Goal: Find specific page/section: Find specific page/section

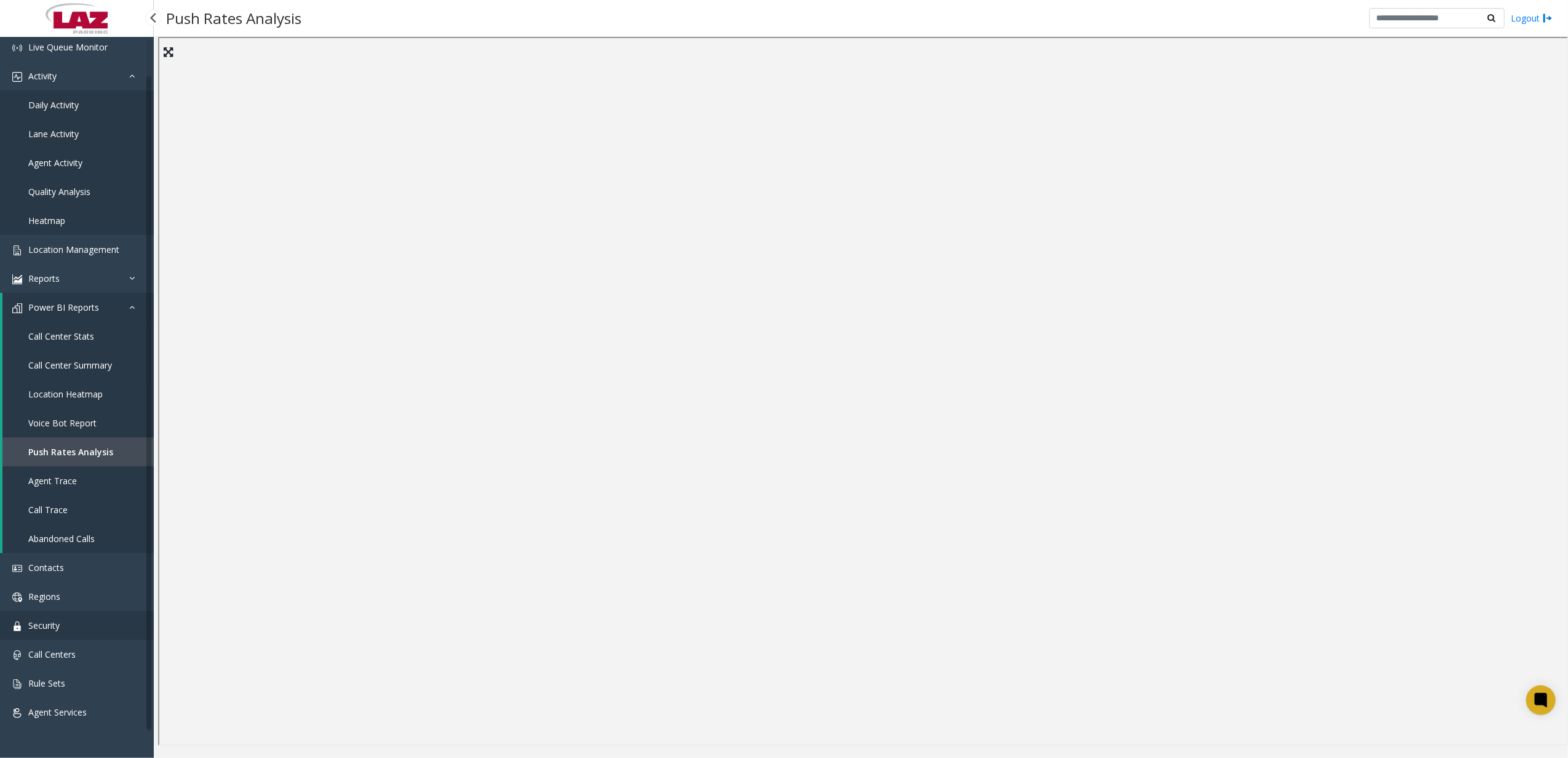
scroll to position [35, 0]
click at [73, 649] on span "Call Centers" at bounding box center [52, 653] width 47 height 12
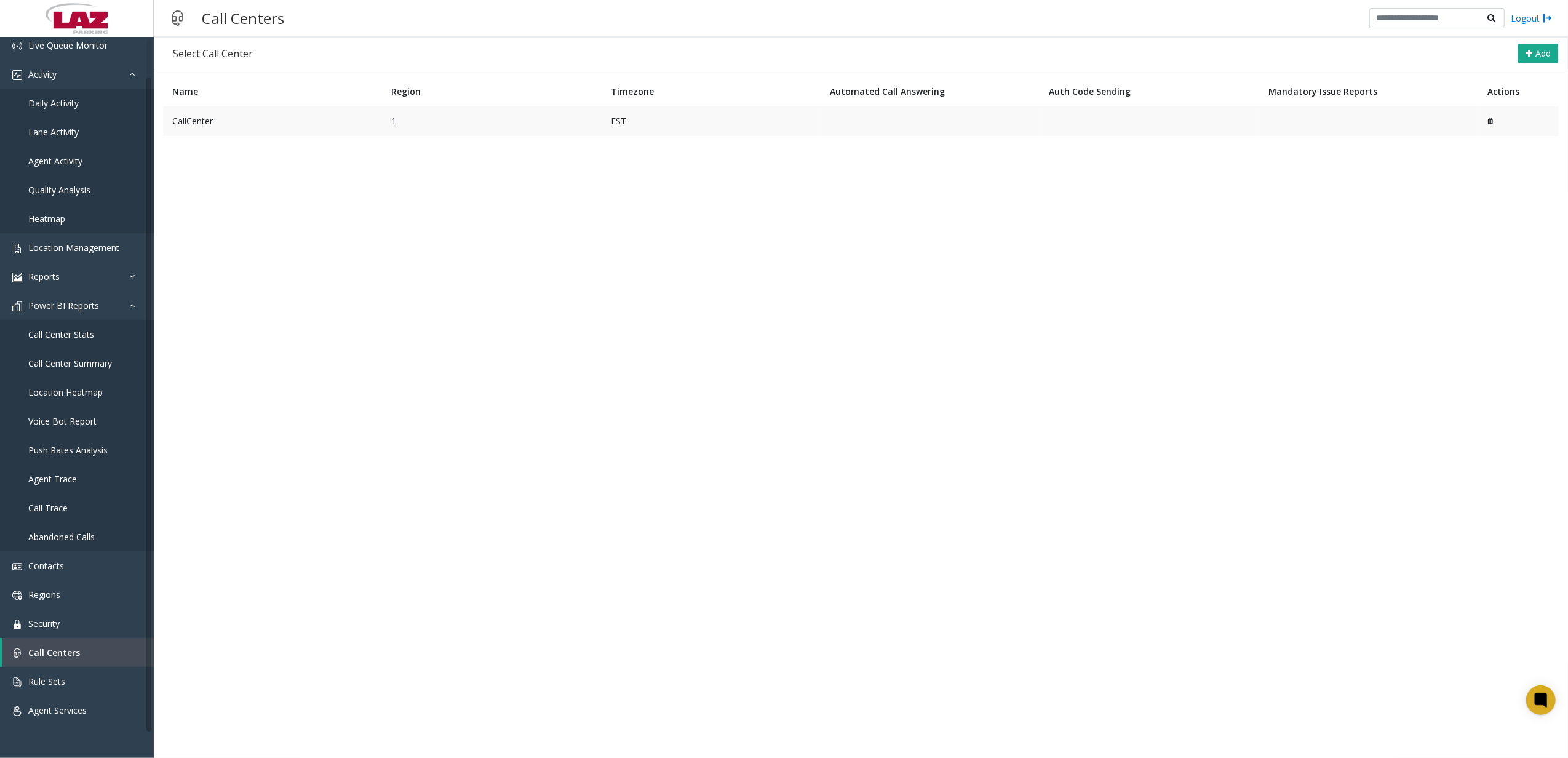
click at [253, 123] on td "CallCenter" at bounding box center [272, 121] width 219 height 30
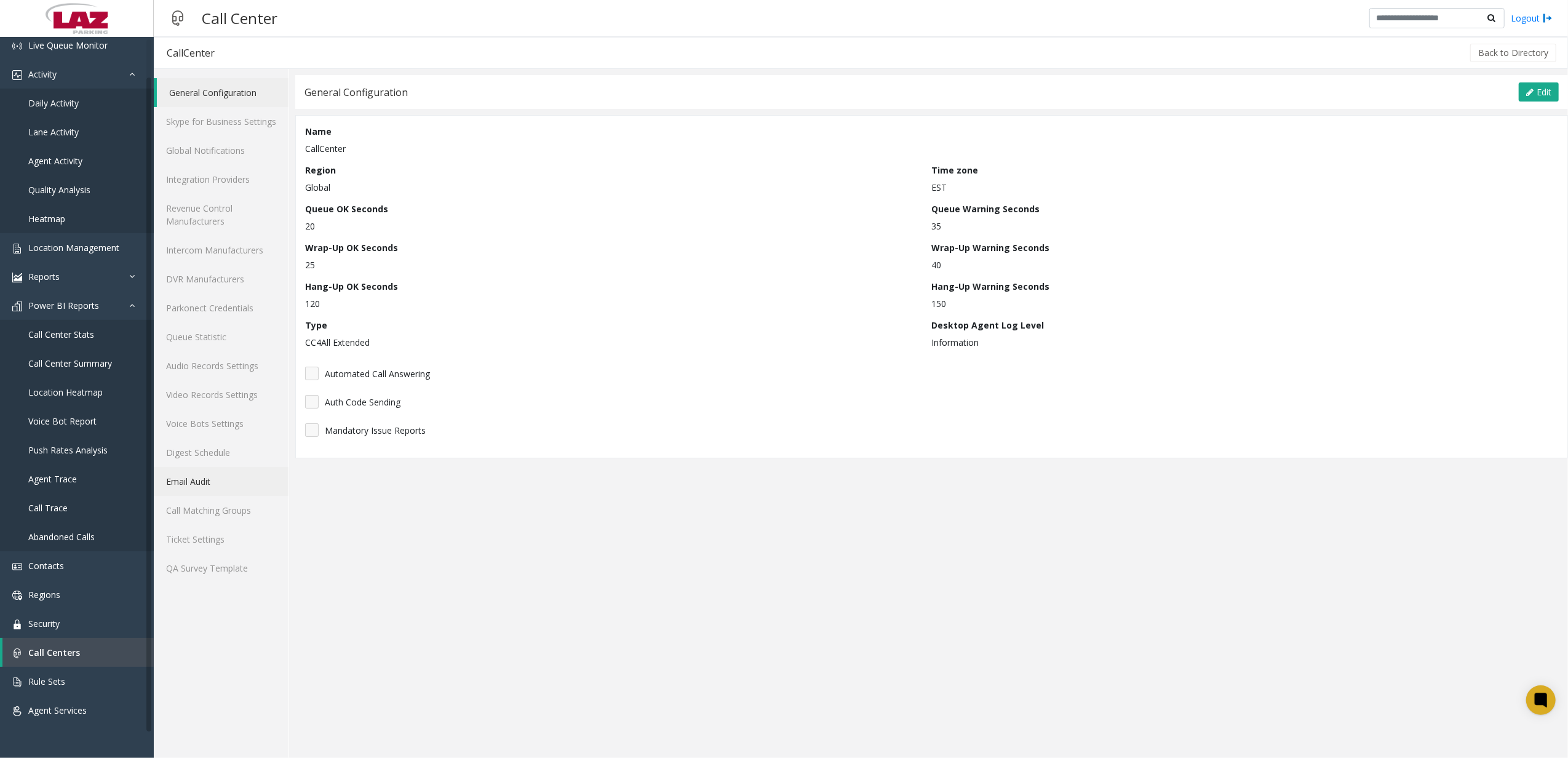
click at [222, 489] on link "Email Audit" at bounding box center [221, 481] width 135 height 29
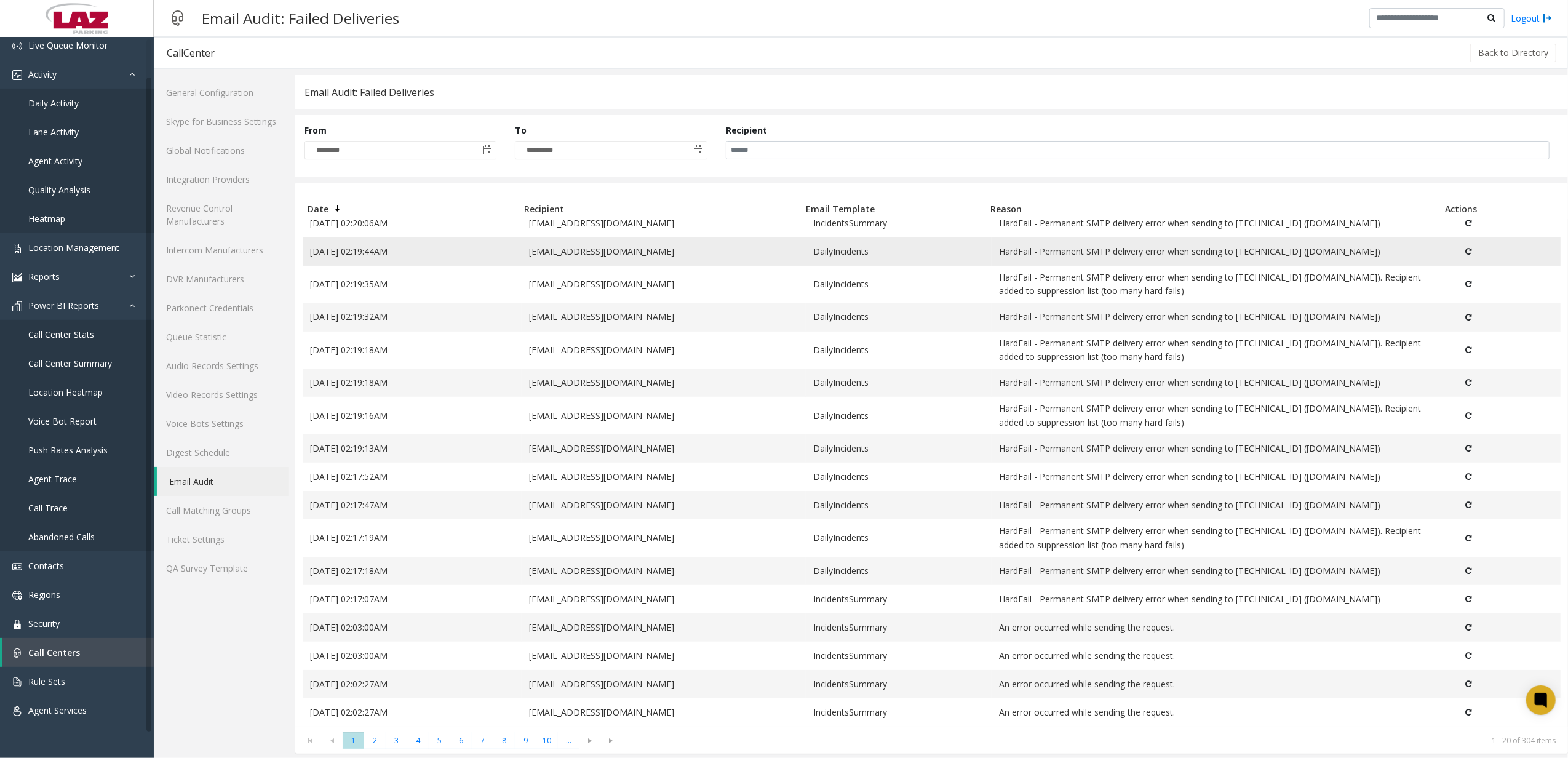
scroll to position [206, 0]
click at [376, 735] on span "2" at bounding box center [375, 740] width 22 height 16
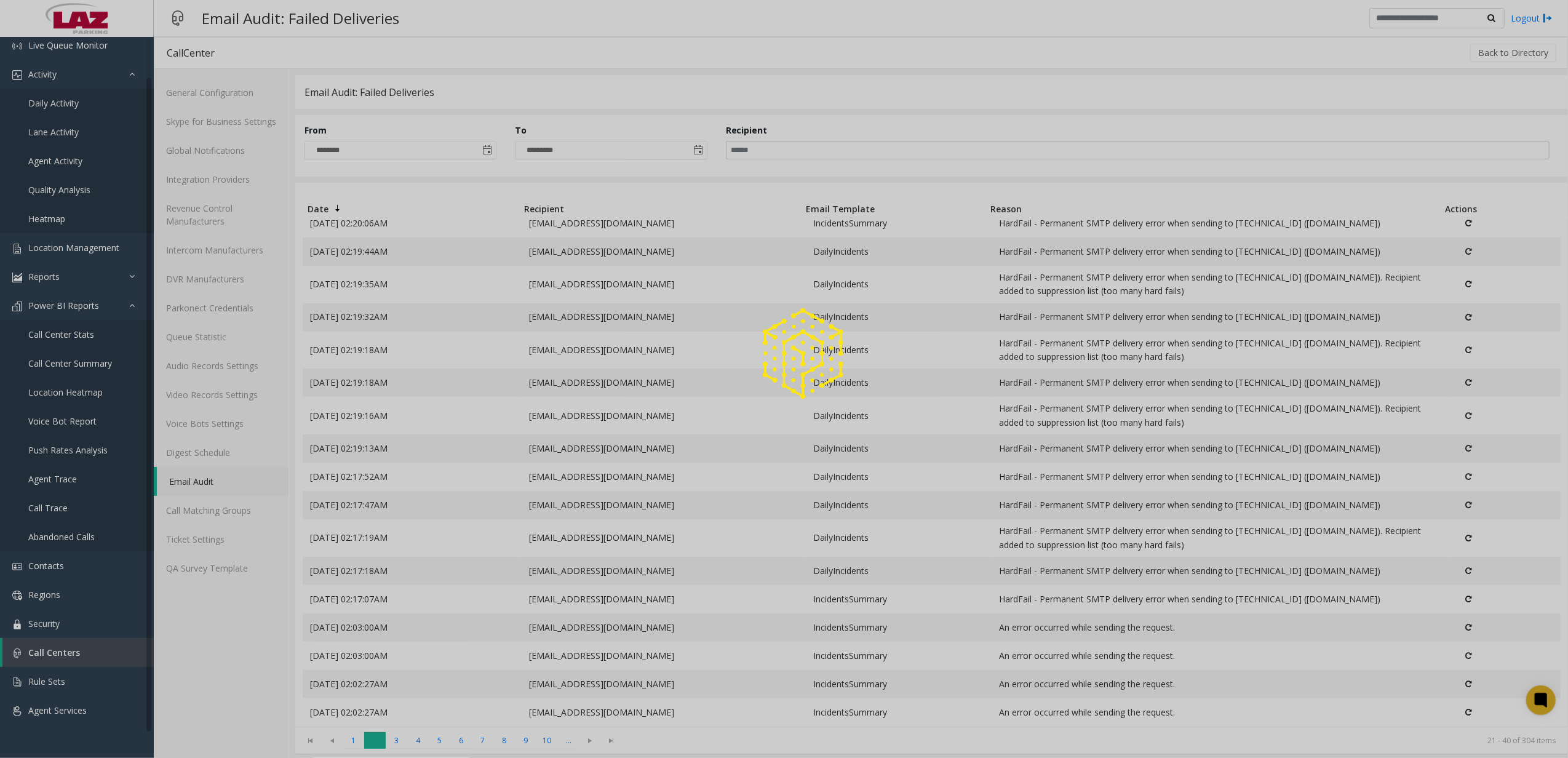
scroll to position [0, 0]
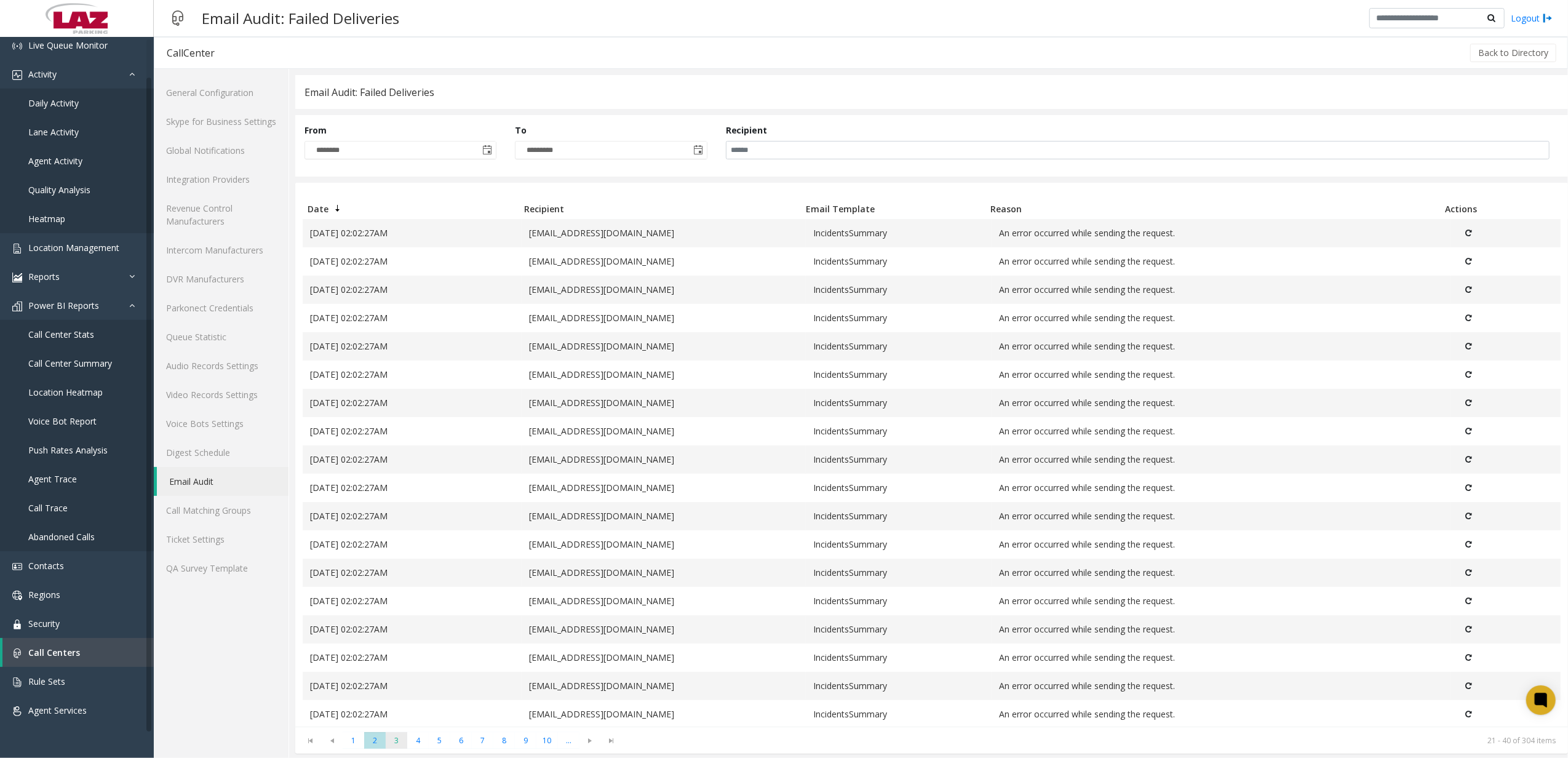
click at [394, 735] on span "3" at bounding box center [396, 740] width 22 height 16
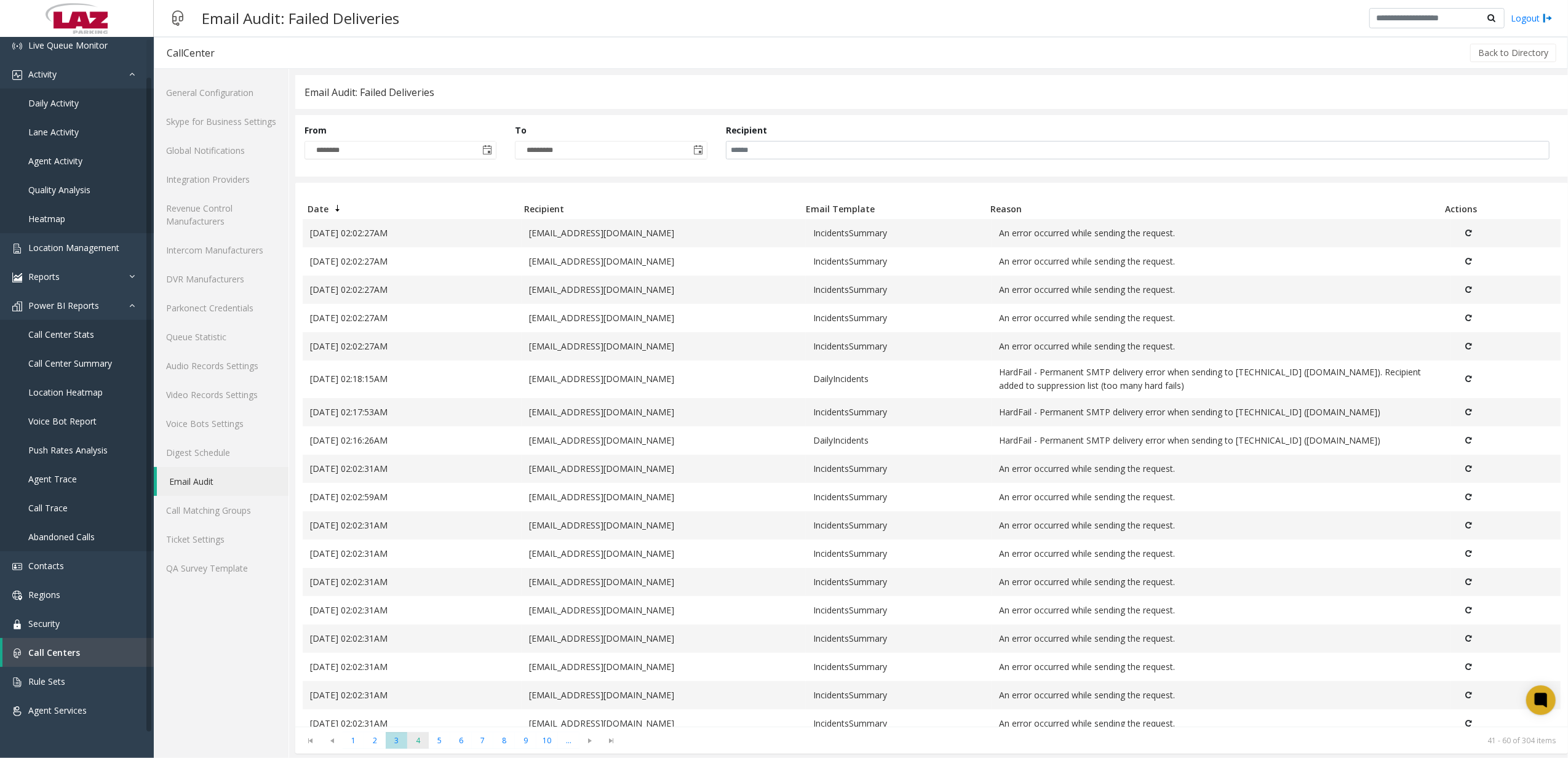
click at [409, 735] on span "4" at bounding box center [418, 740] width 22 height 16
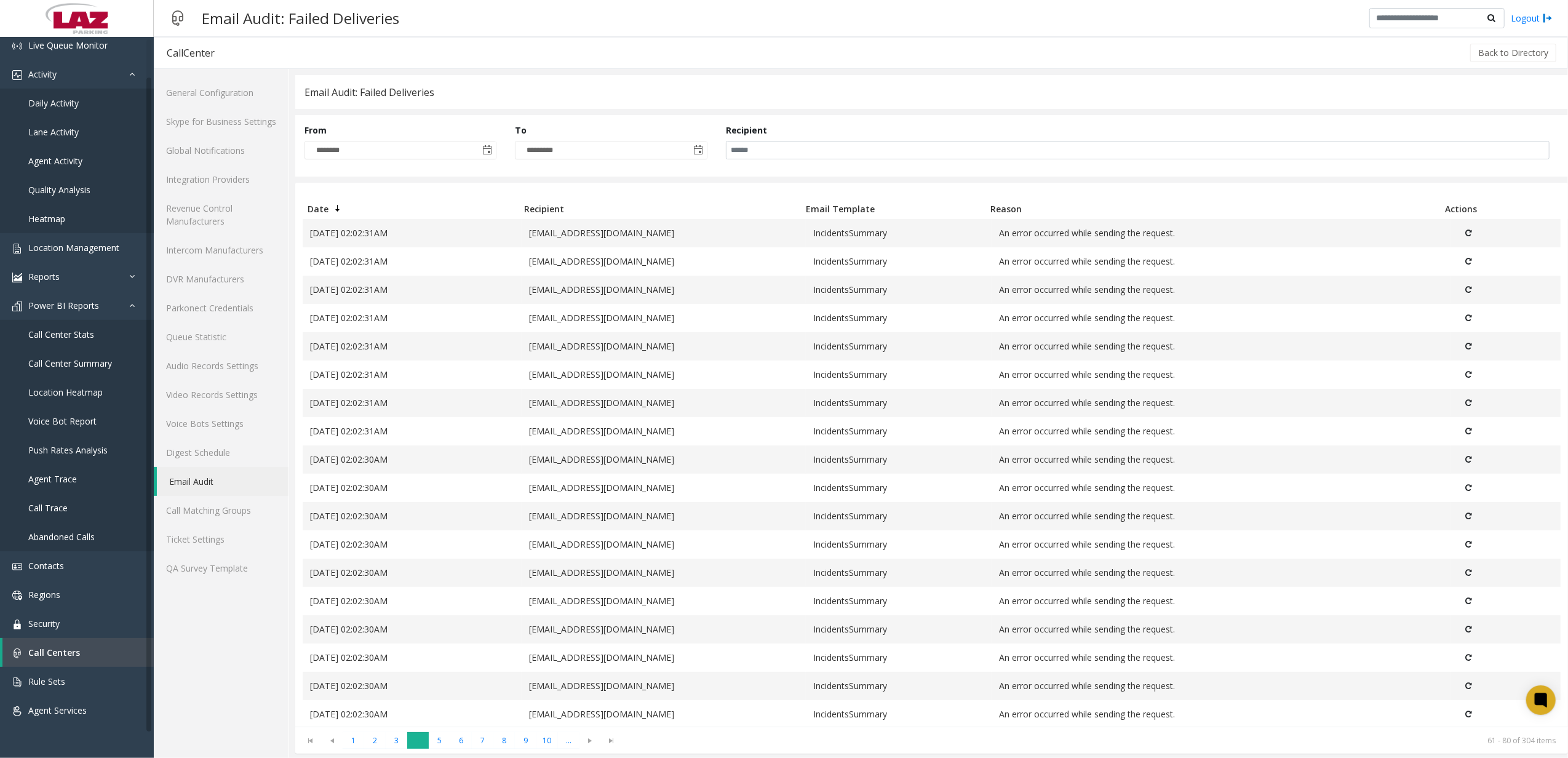
click at [419, 735] on span "4" at bounding box center [418, 740] width 22 height 16
click at [429, 735] on span "5" at bounding box center [439, 740] width 22 height 16
click at [227, 454] on link "Digest Schedule" at bounding box center [221, 453] width 135 height 29
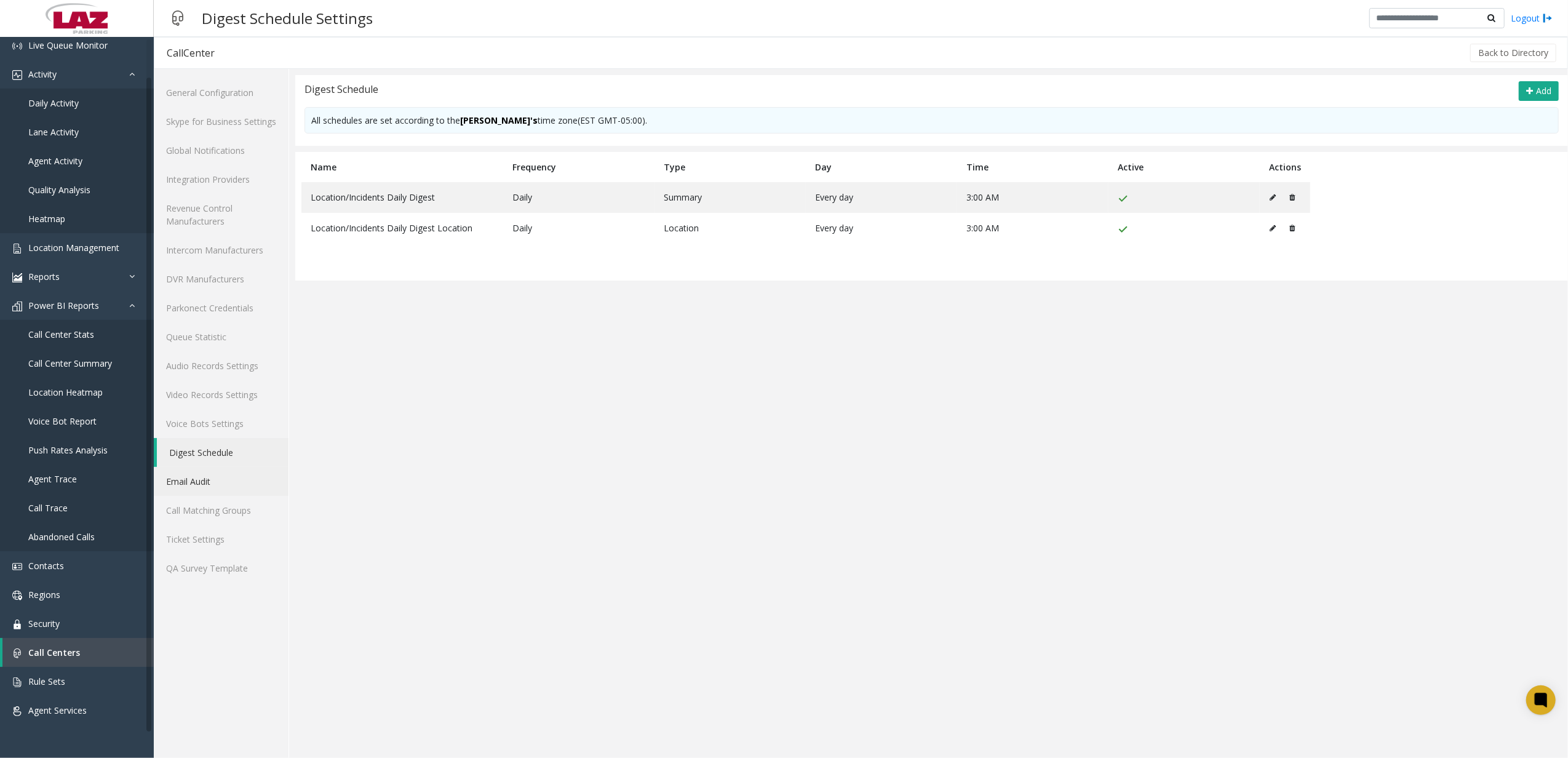
click at [227, 474] on link "Email Audit" at bounding box center [221, 481] width 135 height 29
